Goal: Task Accomplishment & Management: Manage account settings

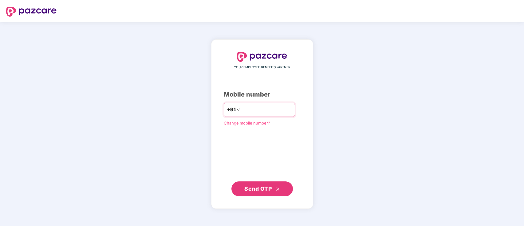
click at [271, 111] on input "number" at bounding box center [266, 110] width 50 height 10
type input "**********"
click at [263, 183] on button "Send OTP" at bounding box center [261, 188] width 61 height 15
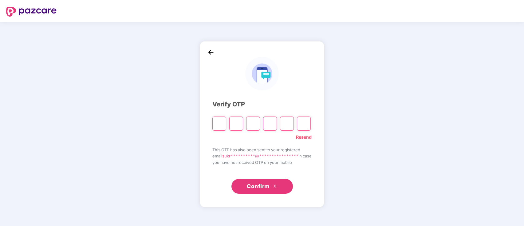
type input "*"
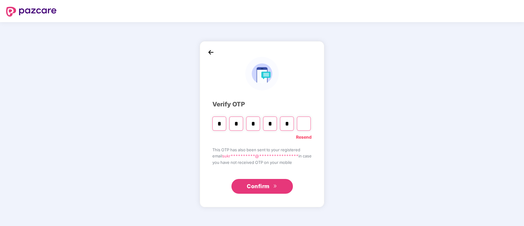
type input "*"
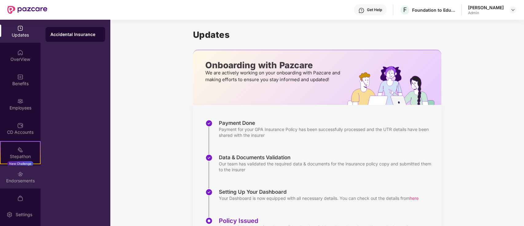
click at [26, 183] on div "Endorsements" at bounding box center [20, 181] width 41 height 6
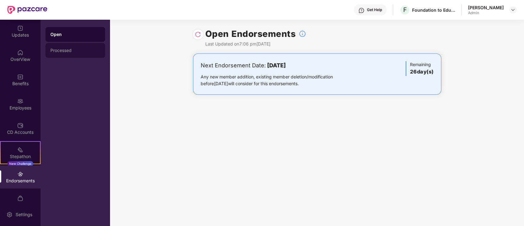
click at [75, 46] on div "Processed" at bounding box center [75, 50] width 60 height 15
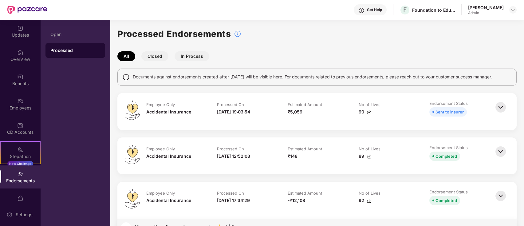
click at [26, 175] on div "Endorsements" at bounding box center [20, 176] width 41 height 23
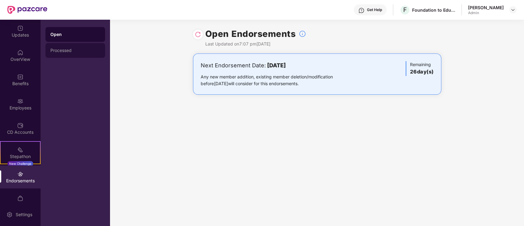
click at [69, 51] on div "Processed" at bounding box center [75, 50] width 50 height 5
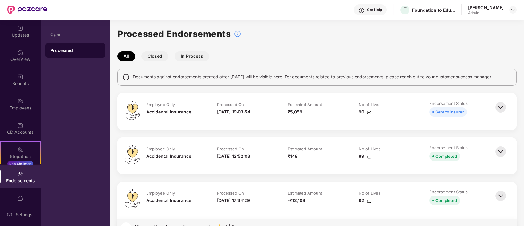
click at [501, 105] on img at bounding box center [501, 108] width 14 height 14
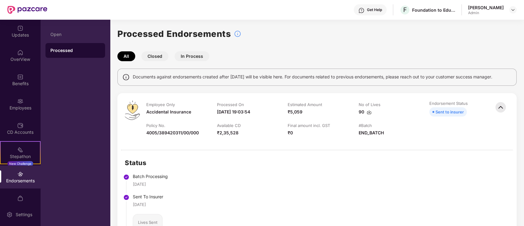
click at [321, 31] on div "Processed Endorsements" at bounding box center [316, 34] width 399 height 14
